Goal: Task Accomplishment & Management: Use online tool/utility

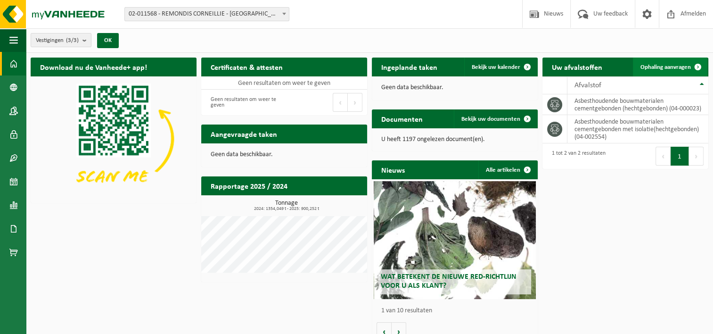
click at [684, 66] on span "Ophaling aanvragen" at bounding box center [665, 67] width 50 height 6
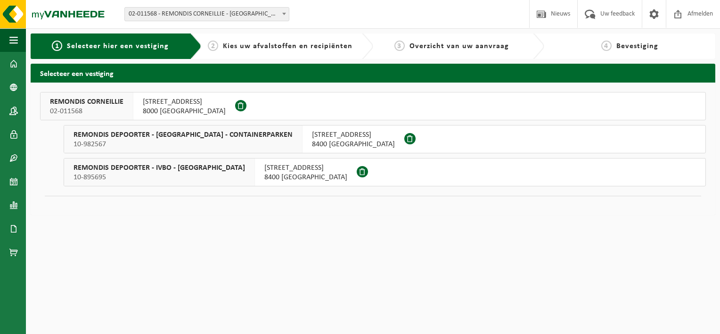
click at [112, 110] on span "02-011568" at bounding box center [86, 110] width 73 height 9
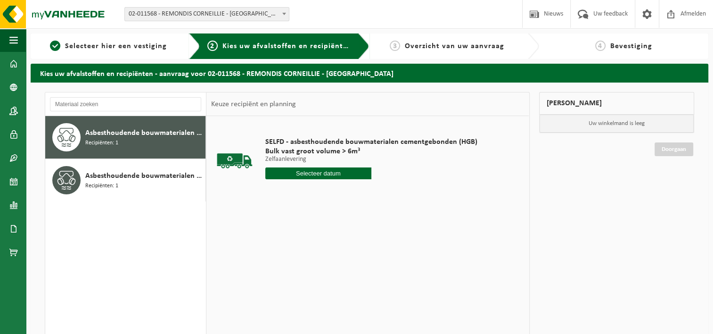
click at [320, 172] on input "text" at bounding box center [318, 173] width 106 height 12
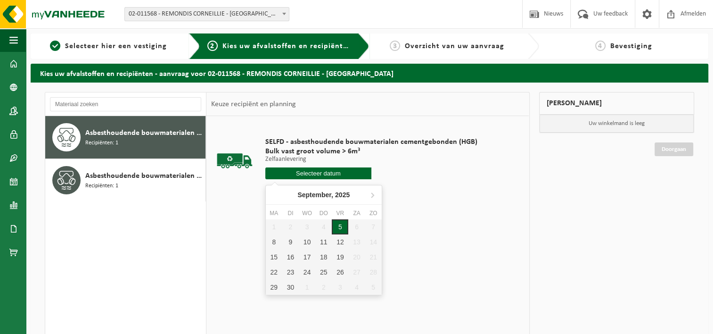
click at [337, 224] on div "5" at bounding box center [340, 226] width 16 height 15
type input "Van [DATE]"
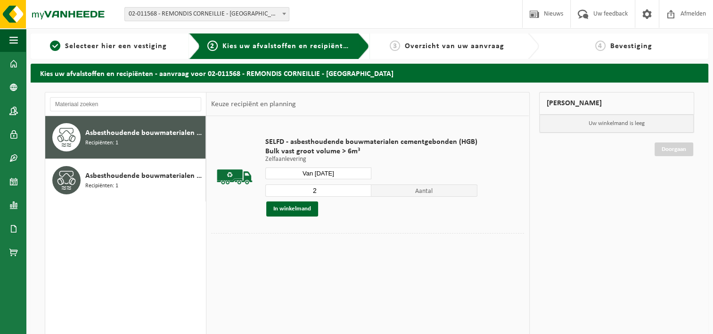
type input "2"
click at [362, 188] on input "2" at bounding box center [318, 190] width 106 height 12
click at [293, 207] on button "In winkelmand" at bounding box center [292, 208] width 52 height 15
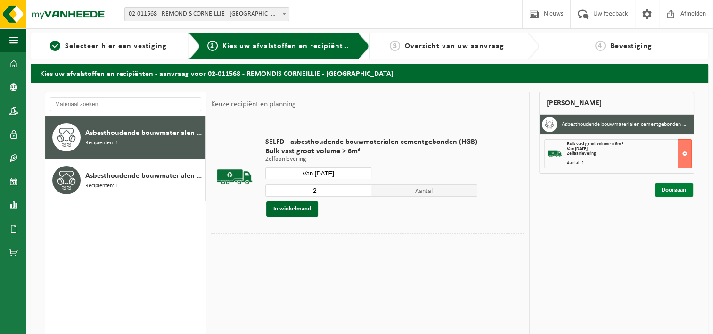
click at [670, 187] on link "Doorgaan" at bounding box center [673, 190] width 39 height 14
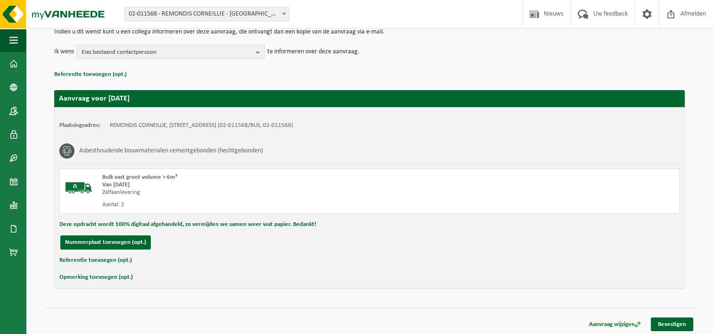
scroll to position [106, 0]
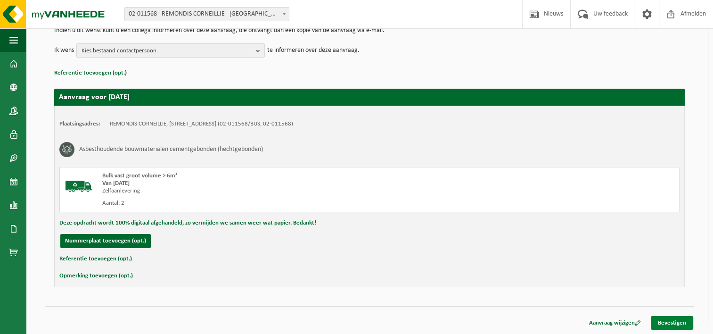
click at [680, 320] on link "Bevestigen" at bounding box center [672, 323] width 42 height 14
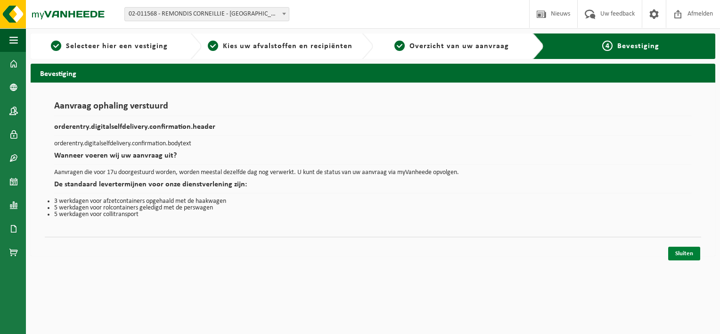
click at [693, 253] on link "Sluiten" at bounding box center [684, 253] width 32 height 14
